Goal: Information Seeking & Learning: Learn about a topic

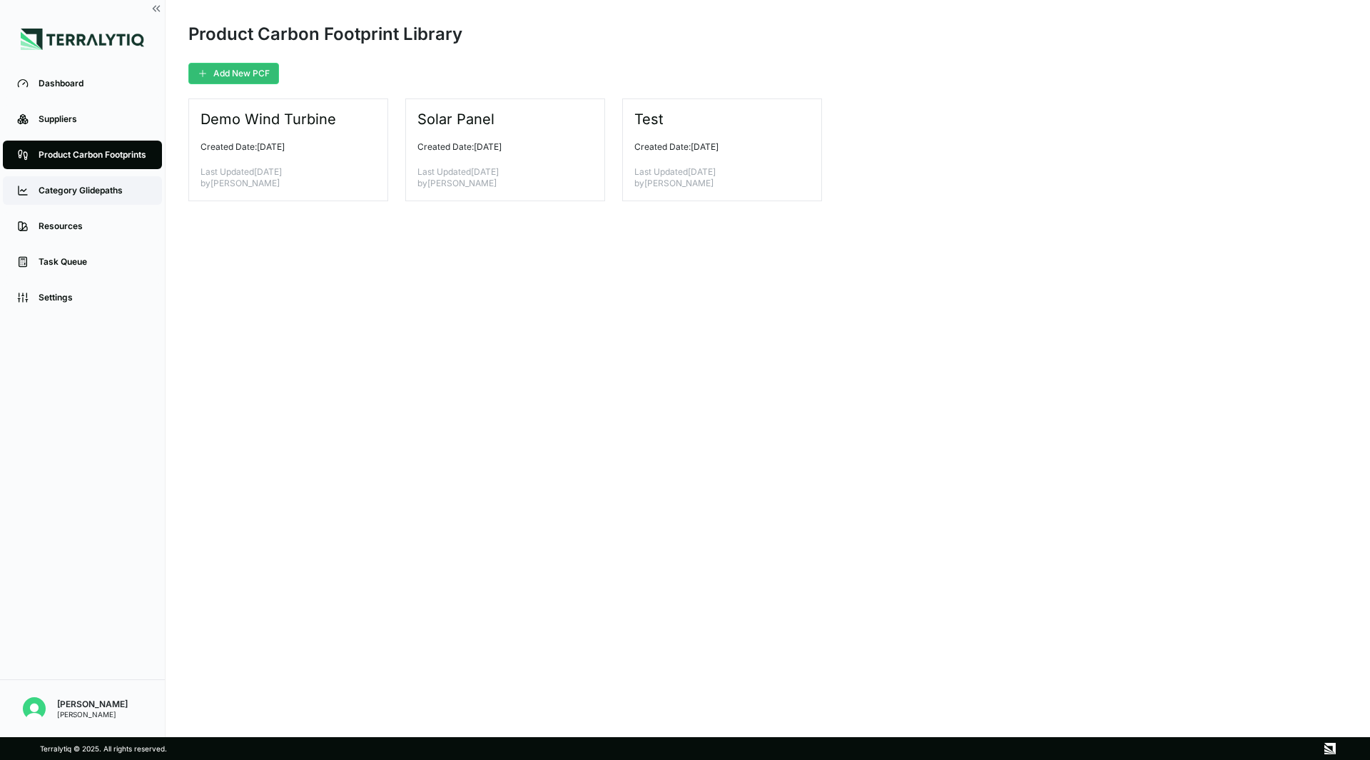
click at [109, 197] on link "Category Glidepaths" at bounding box center [82, 190] width 159 height 29
click at [79, 218] on link "Resources" at bounding box center [82, 226] width 159 height 29
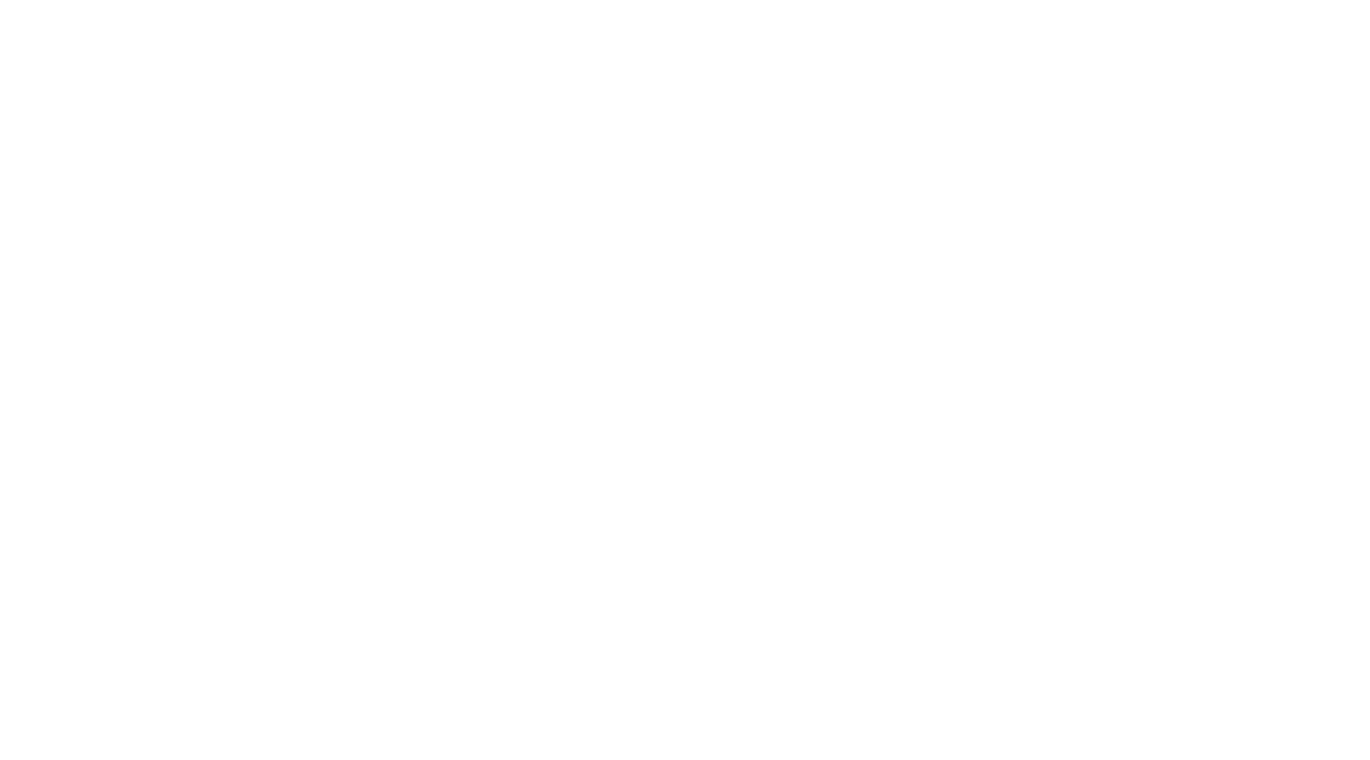
click at [1104, 534] on div at bounding box center [685, 380] width 1370 height 760
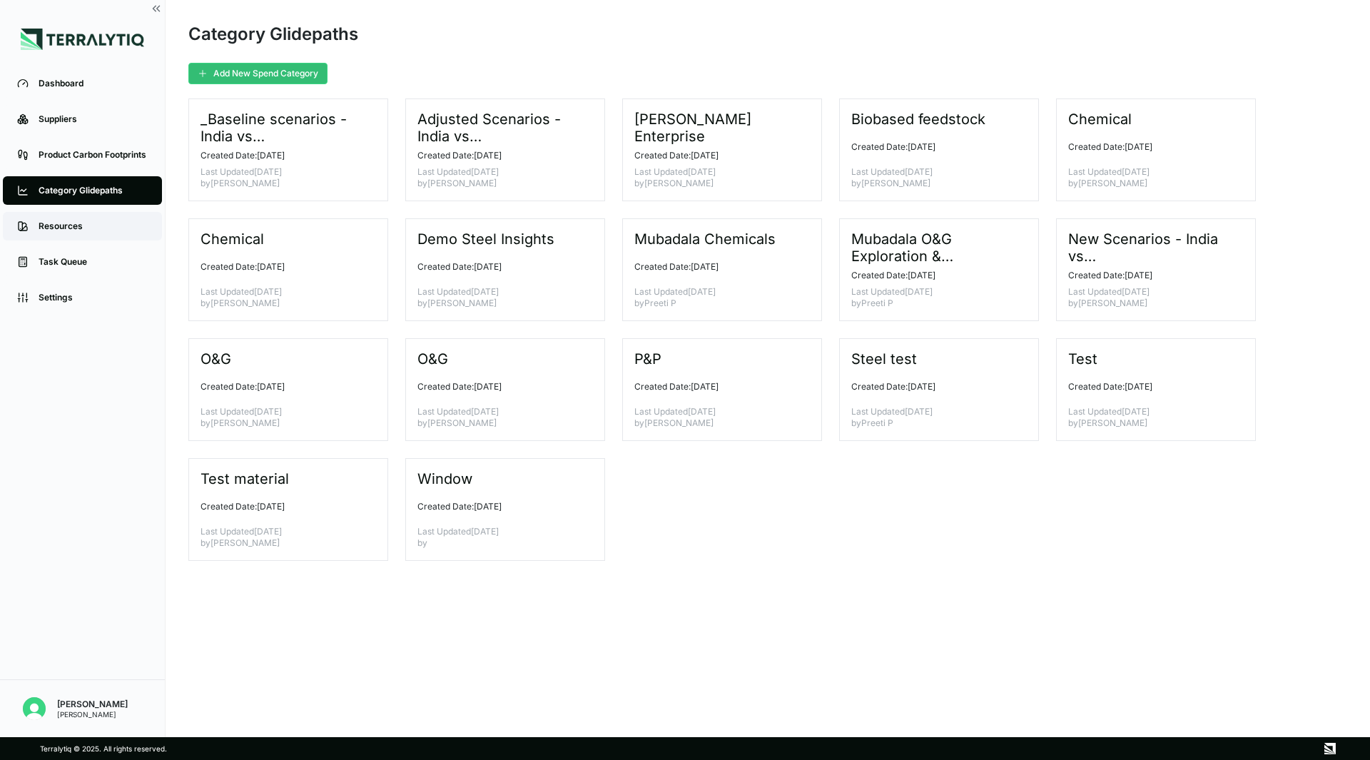
click at [117, 238] on link "Resources" at bounding box center [82, 226] width 159 height 29
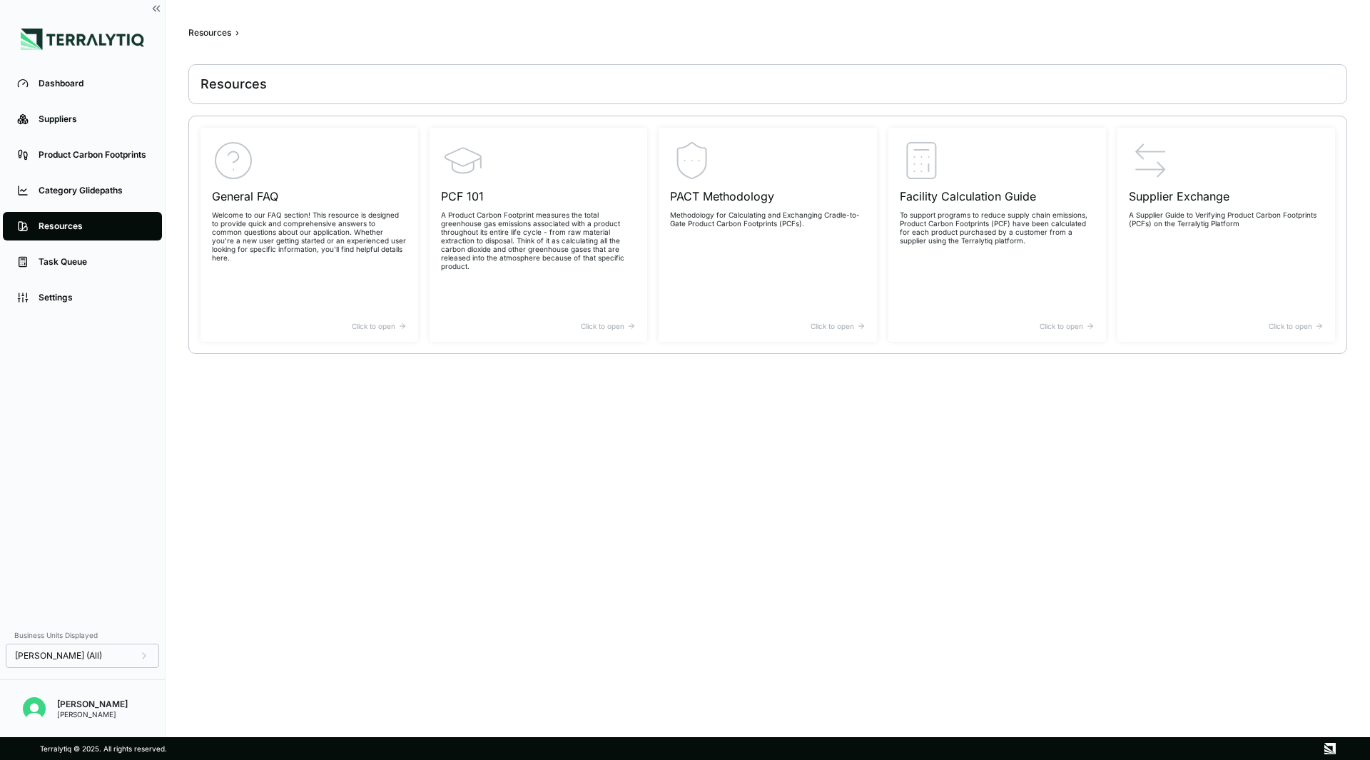
click at [540, 495] on main "Resources › Resources General FAQ Welcome to our FAQ section! This resource is …" at bounding box center [767, 372] width 1159 height 691
